Goal: Information Seeking & Learning: Learn about a topic

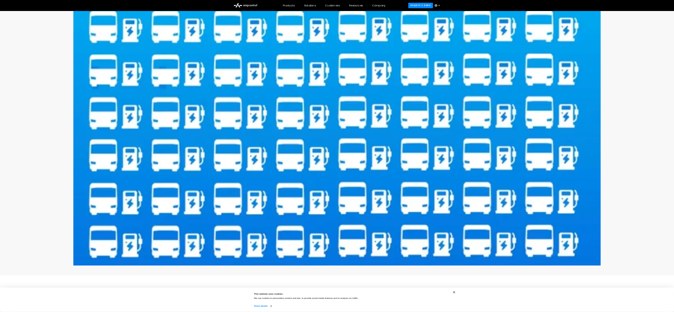
scroll to position [142, 0]
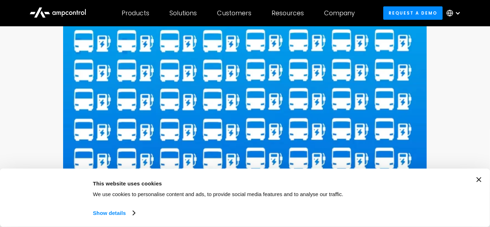
click at [481, 177] on icon "Close banner" at bounding box center [479, 179] width 5 height 5
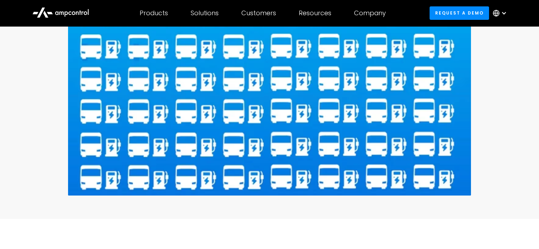
click at [498, 113] on div "Fleets A Case Study: How to Charge 100 Electric Buses By [DATE]" at bounding box center [269, 73] width 539 height 257
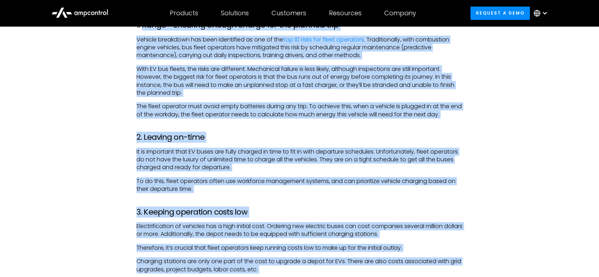
scroll to position [960, 0]
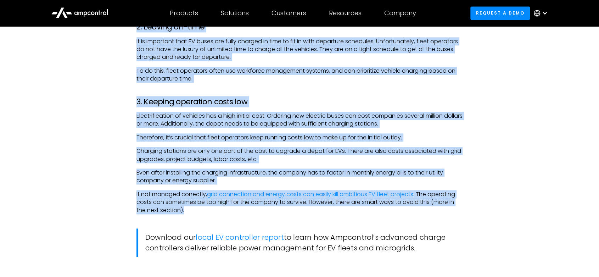
drag, startPoint x: 143, startPoint y: 97, endPoint x: 459, endPoint y: 210, distance: 336.2
copy div "Lorem - Ipsumdol sitame consec adi eli seddoei temp Incidid utlaboree dol magn …"
click at [323, 181] on p "Even after installing the charging infrastructure, the company has to factor in…" at bounding box center [299, 177] width 326 height 16
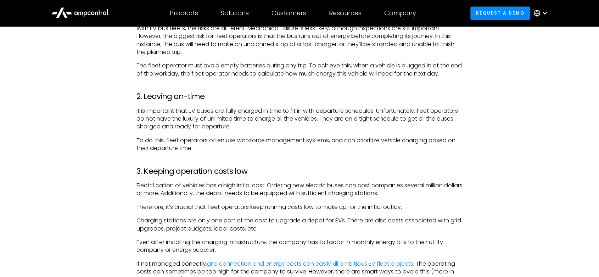
scroll to position [921, 0]
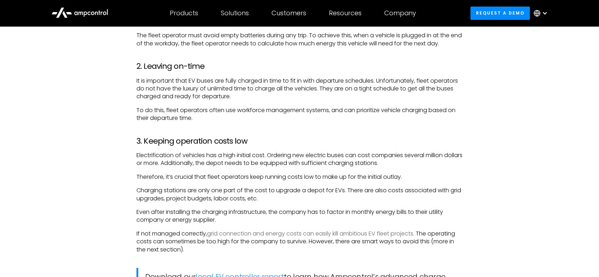
drag, startPoint x: 327, startPoint y: 232, endPoint x: 319, endPoint y: 234, distance: 8.5
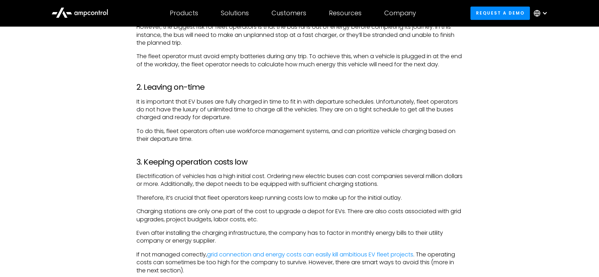
scroll to position [881, 0]
